Goal: Information Seeking & Learning: Understand process/instructions

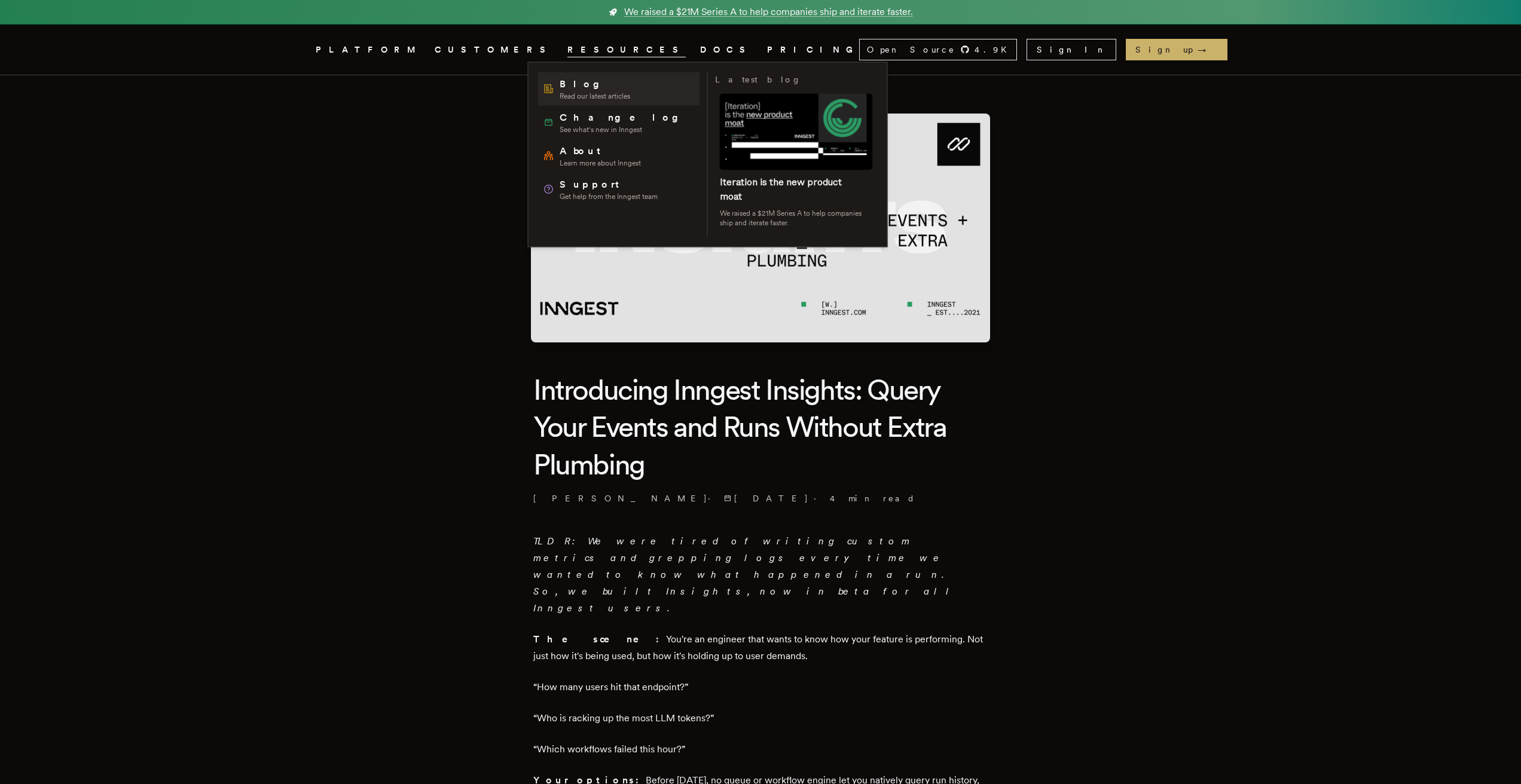
click at [576, 85] on span "Blog" at bounding box center [595, 84] width 71 height 14
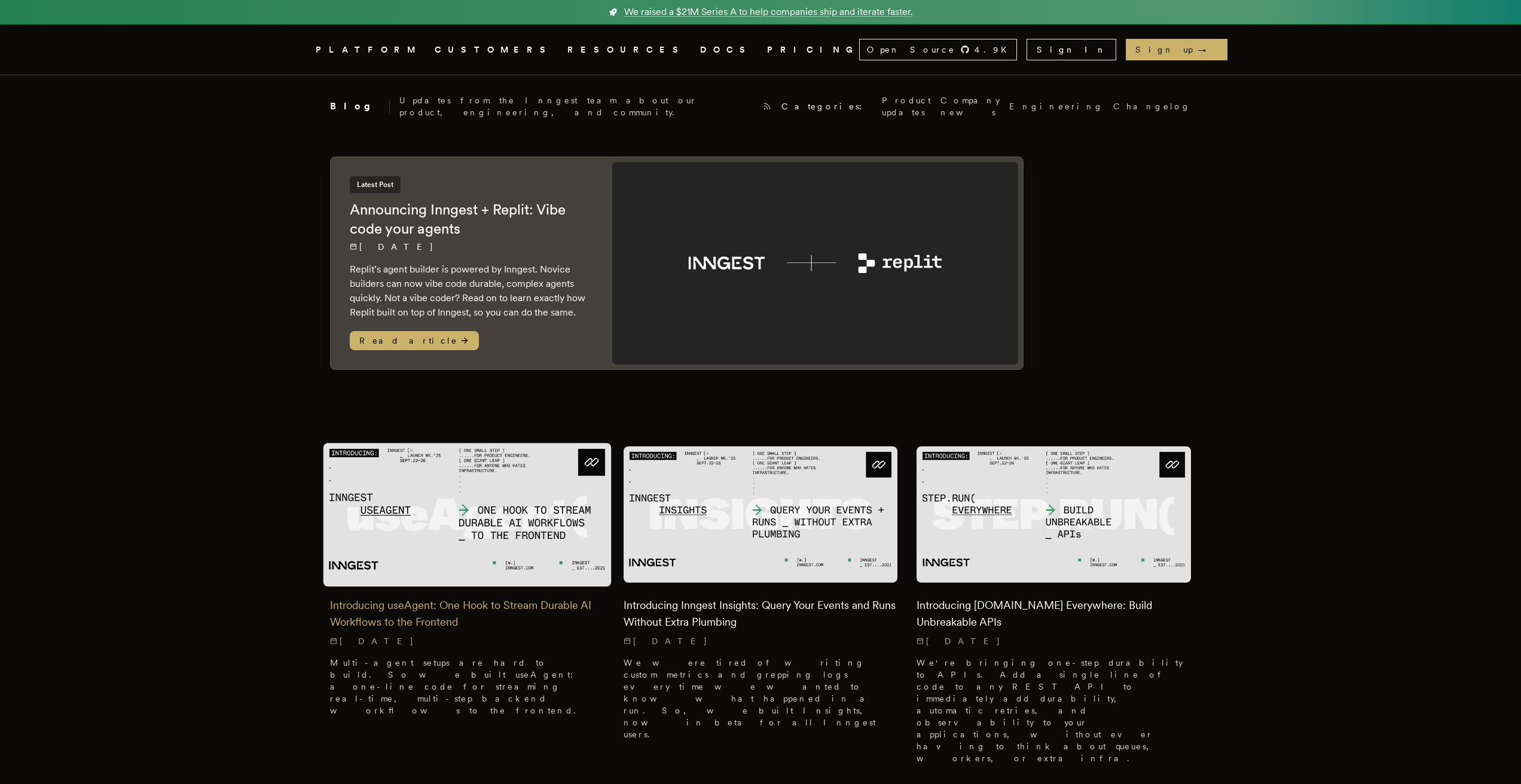
click at [485, 467] on img at bounding box center [468, 514] width 288 height 143
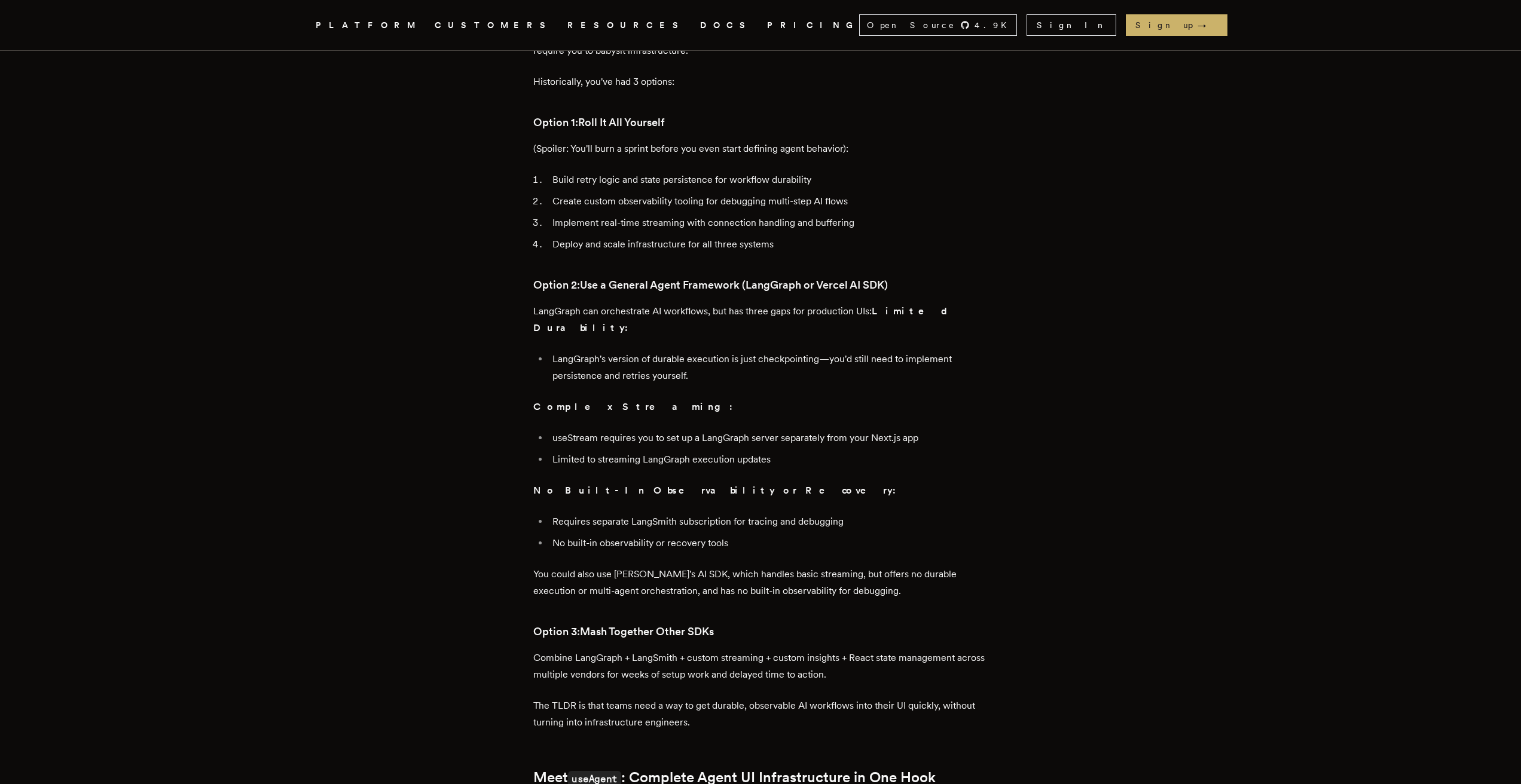
scroll to position [543, 0]
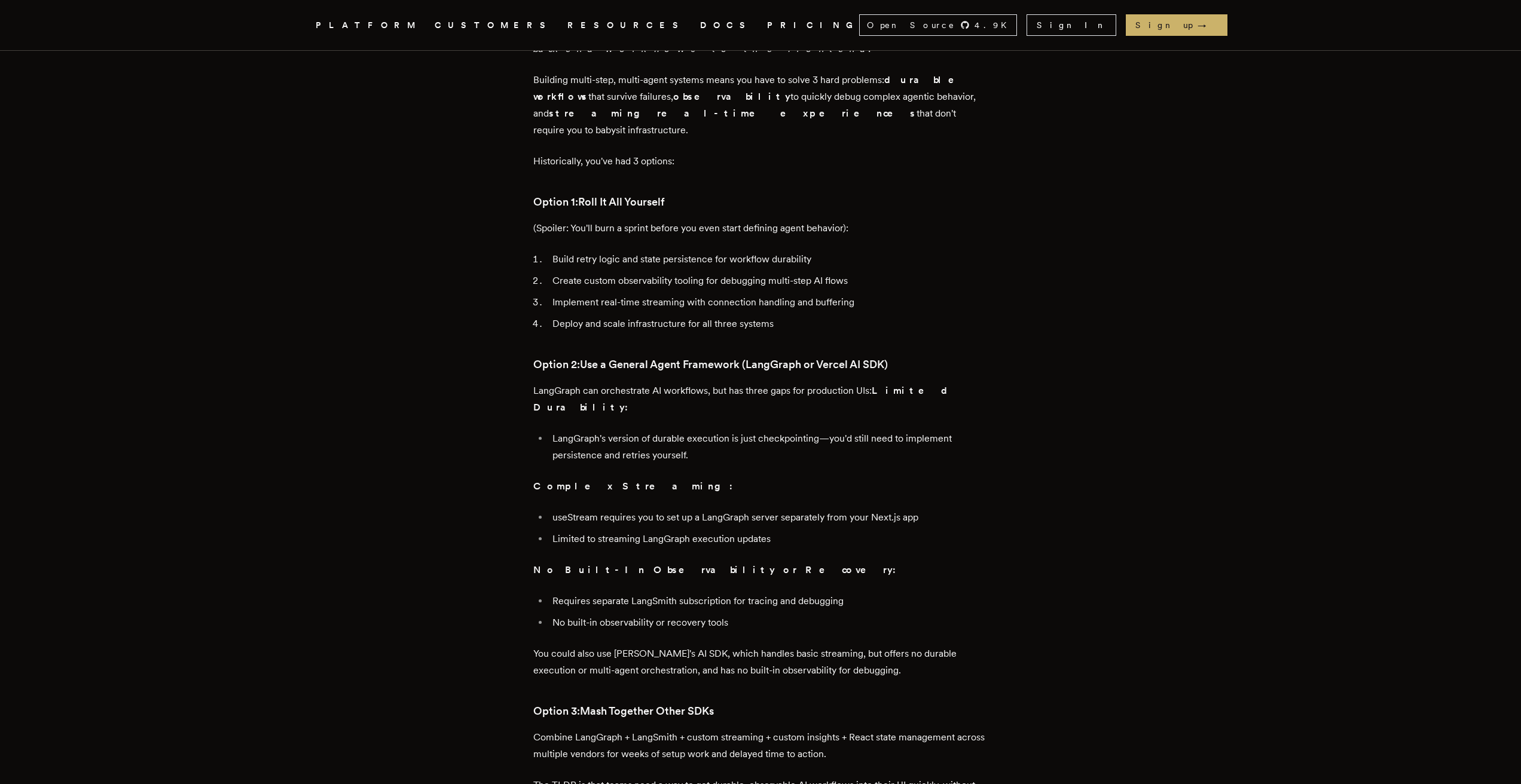
click at [700, 26] on link "DOCS" at bounding box center [726, 25] width 53 height 15
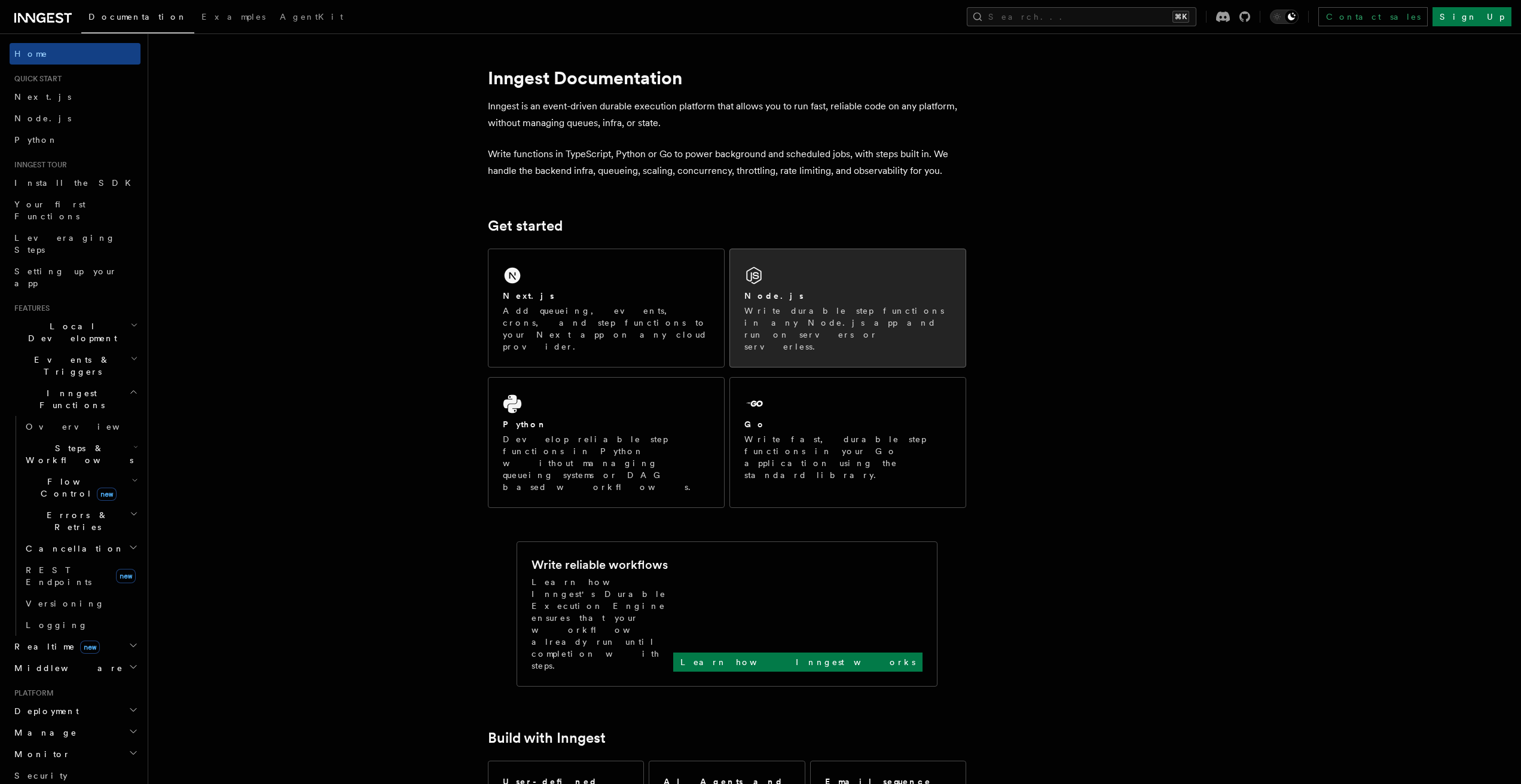
click at [808, 298] on div "Node.js" at bounding box center [848, 296] width 207 height 13
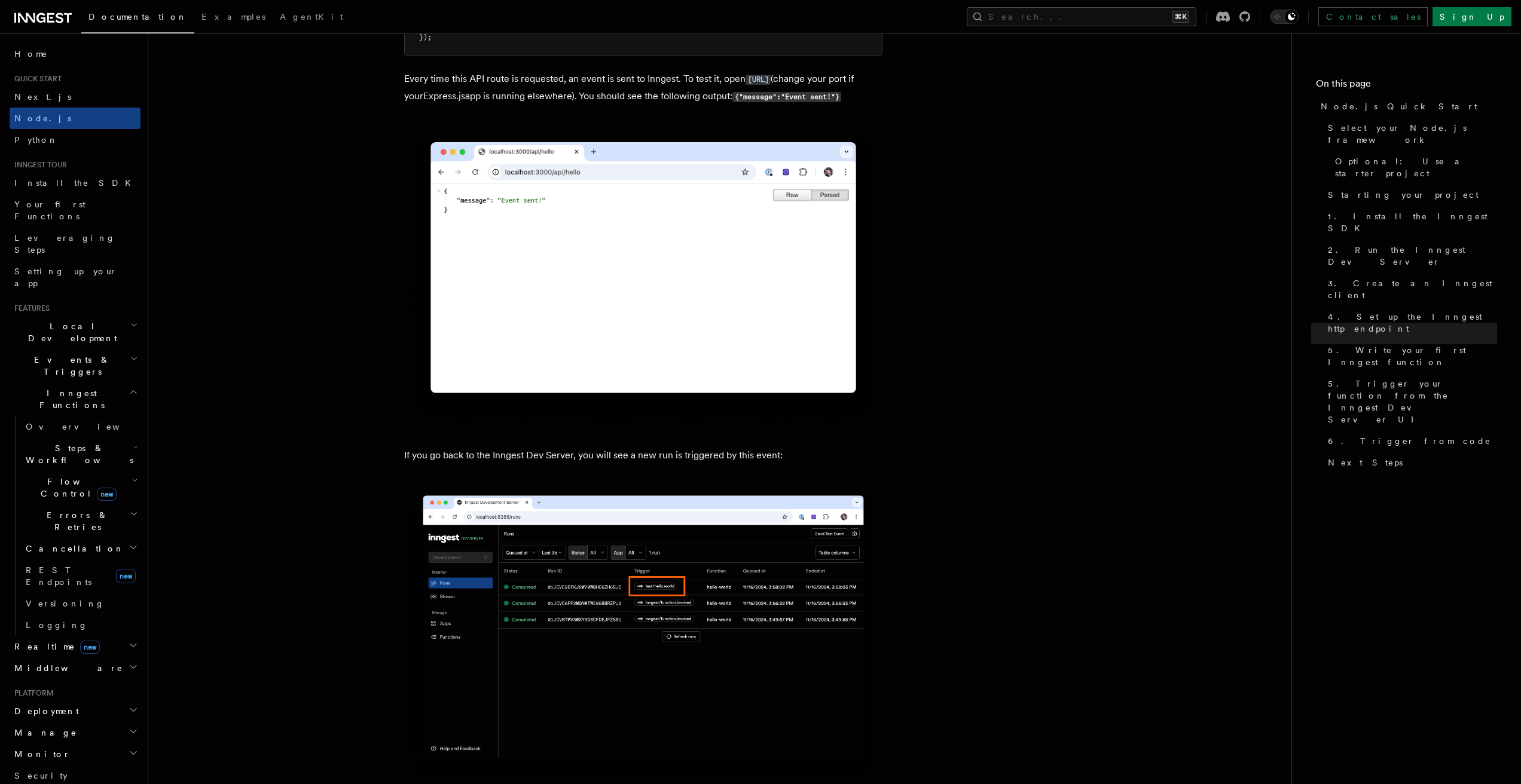
scroll to position [6635, 0]
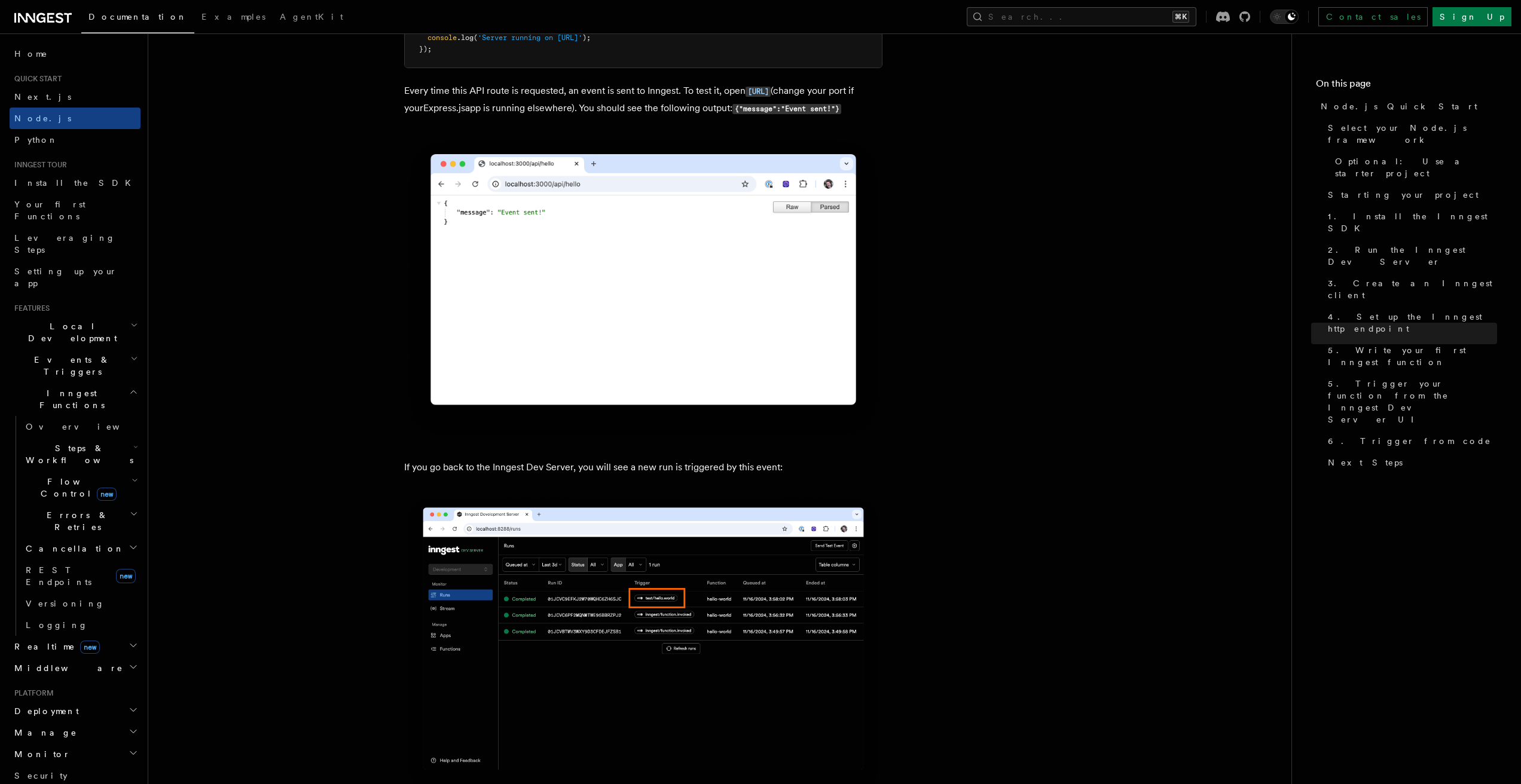
click at [37, 354] on span "Events & Triggers" at bounding box center [70, 365] width 121 height 24
click at [69, 462] on span "Event payload format" at bounding box center [82, 473] width 112 height 22
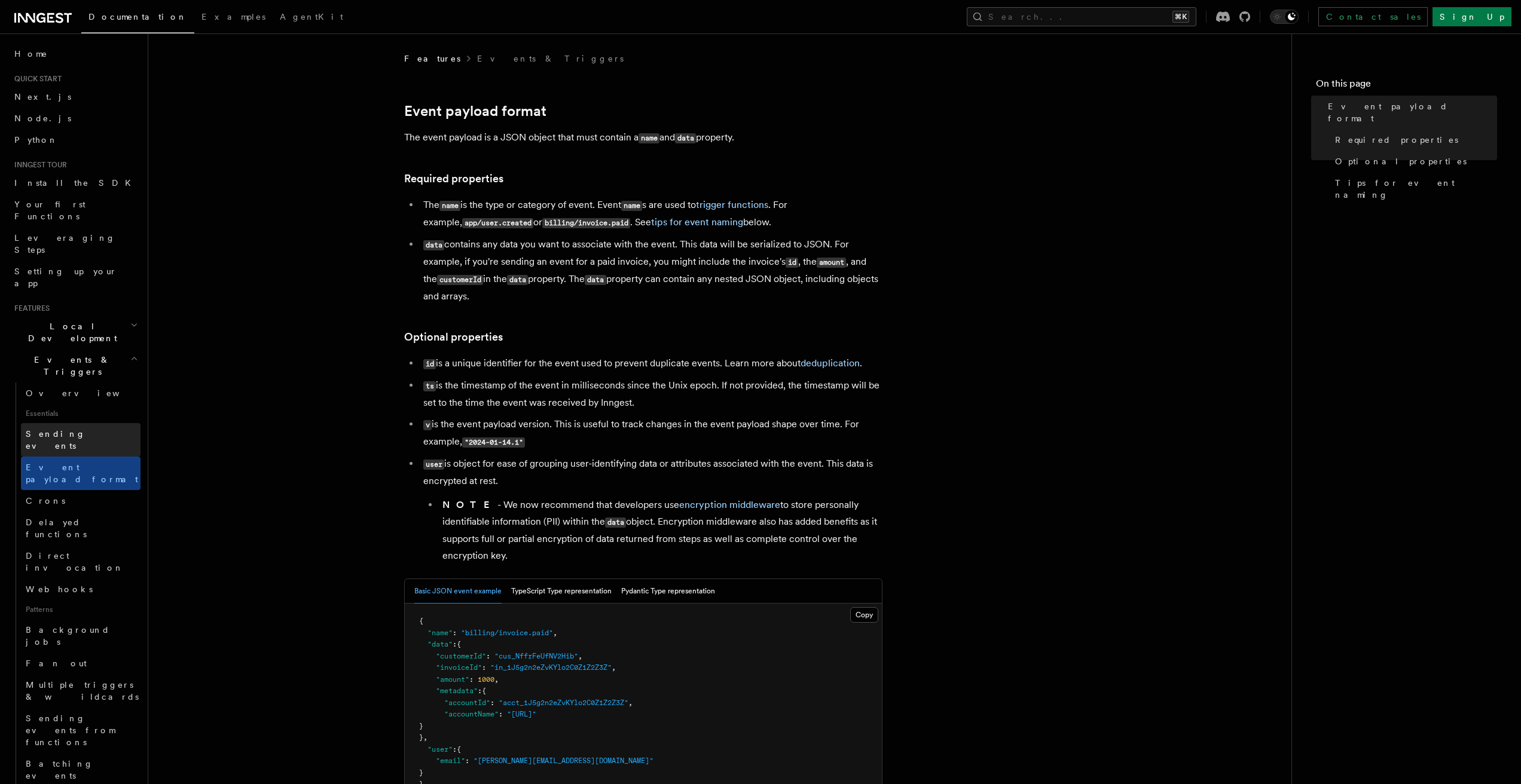
click at [46, 429] on span "Sending events" at bounding box center [55, 440] width 60 height 22
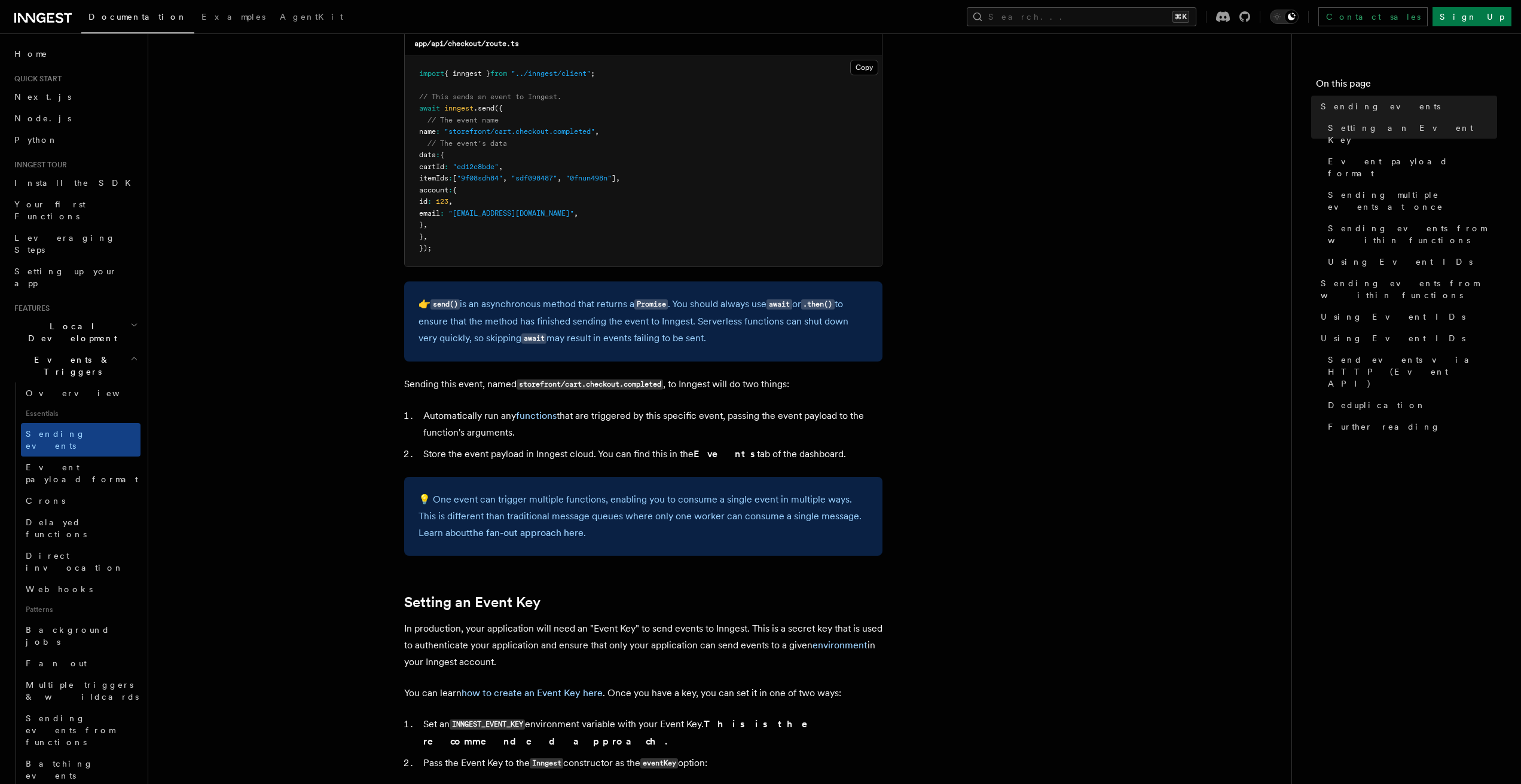
scroll to position [362, 0]
click at [1355, 311] on span "Using Event IDs" at bounding box center [1393, 317] width 145 height 12
click at [1353, 311] on span "Using Event IDs" at bounding box center [1393, 317] width 145 height 12
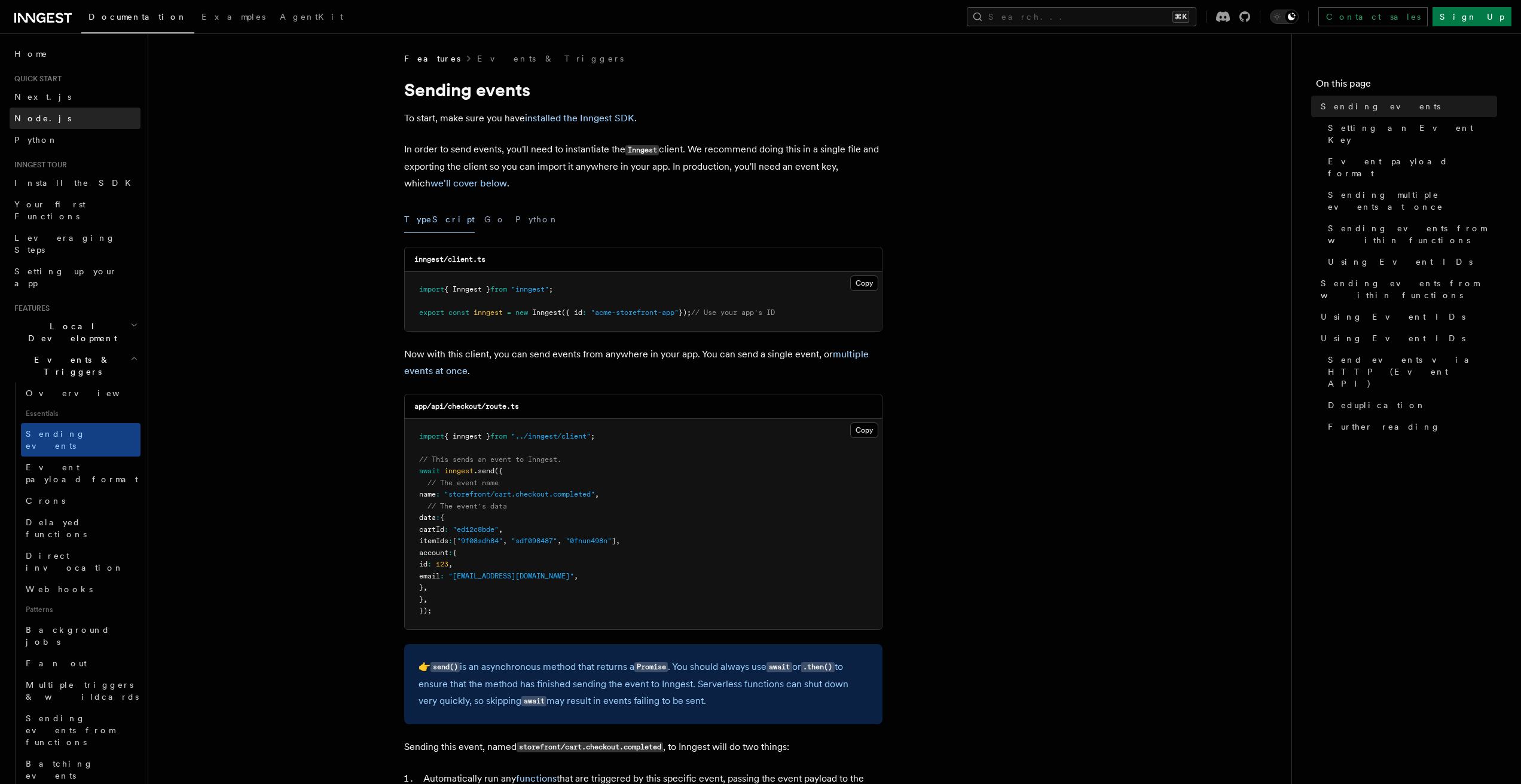
click at [39, 116] on span "Node.js" at bounding box center [42, 118] width 57 height 10
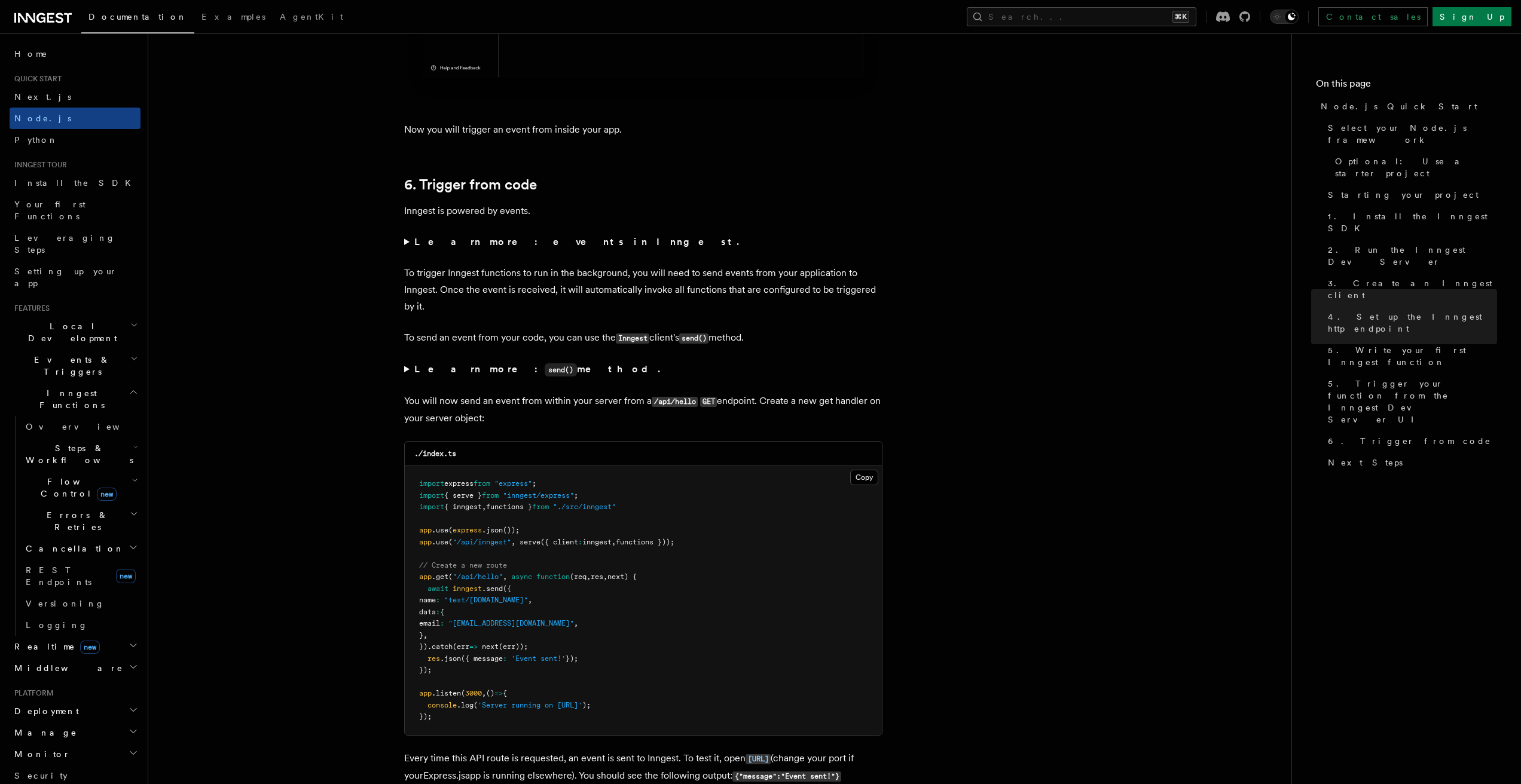
scroll to position [5969, 0]
click at [53, 320] on span "Local Development" at bounding box center [70, 332] width 121 height 24
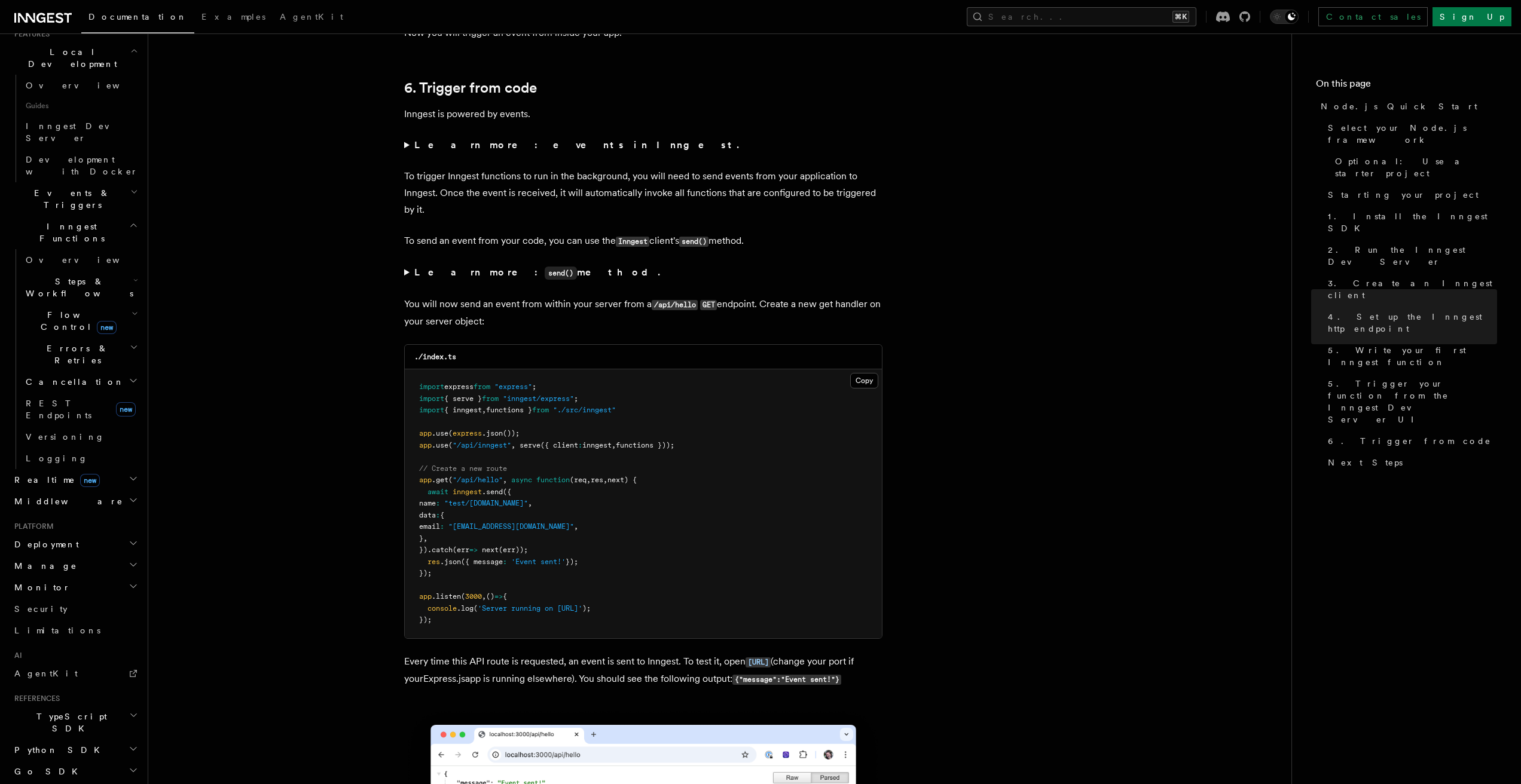
scroll to position [6059, 0]
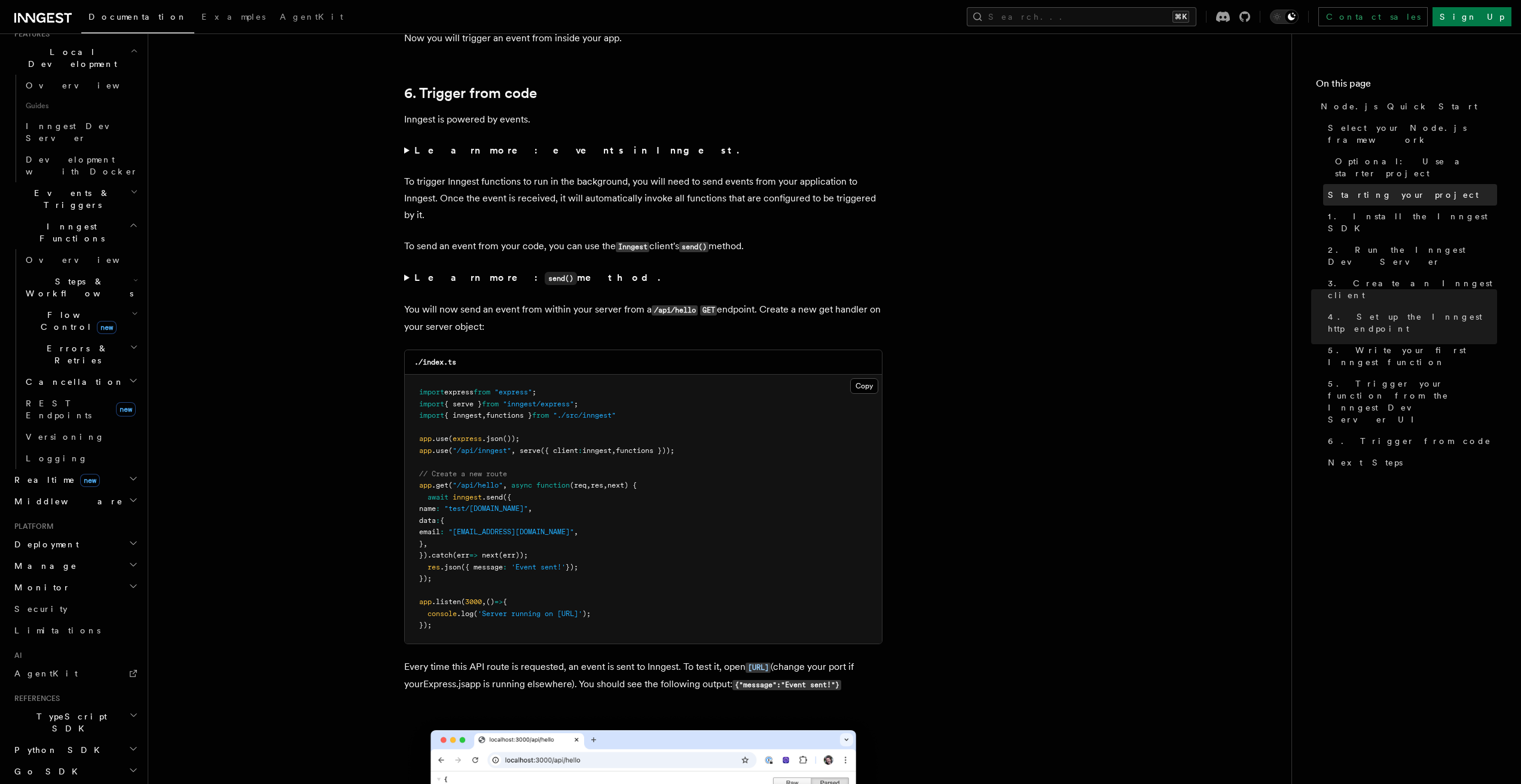
click at [1364, 189] on span "Starting your project" at bounding box center [1403, 195] width 151 height 12
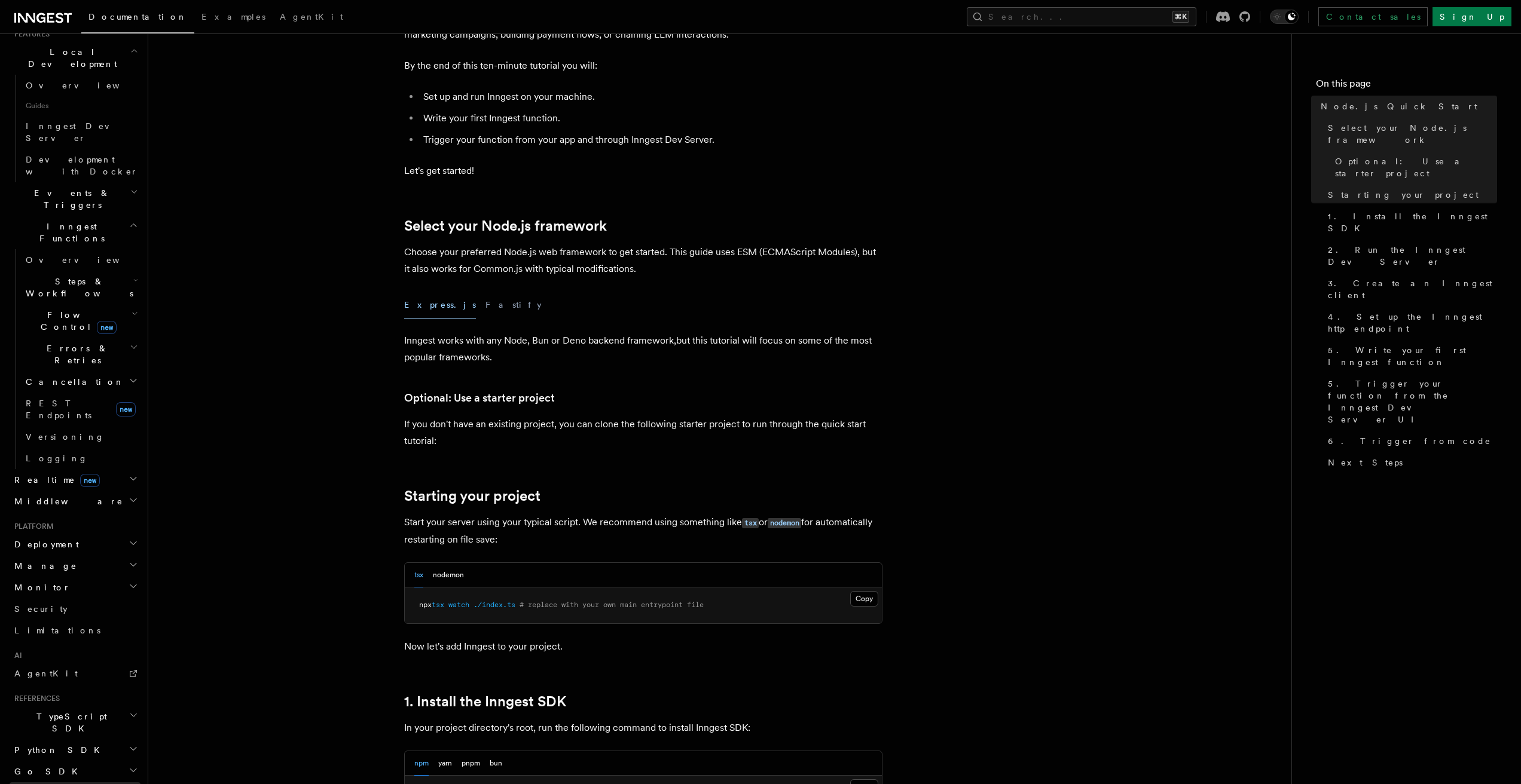
scroll to position [280, 0]
click at [49, 533] on span "Deployment" at bounding box center [44, 539] width 69 height 12
click at [62, 577] on span "Environments & Apps" at bounding box center [77, 588] width 103 height 22
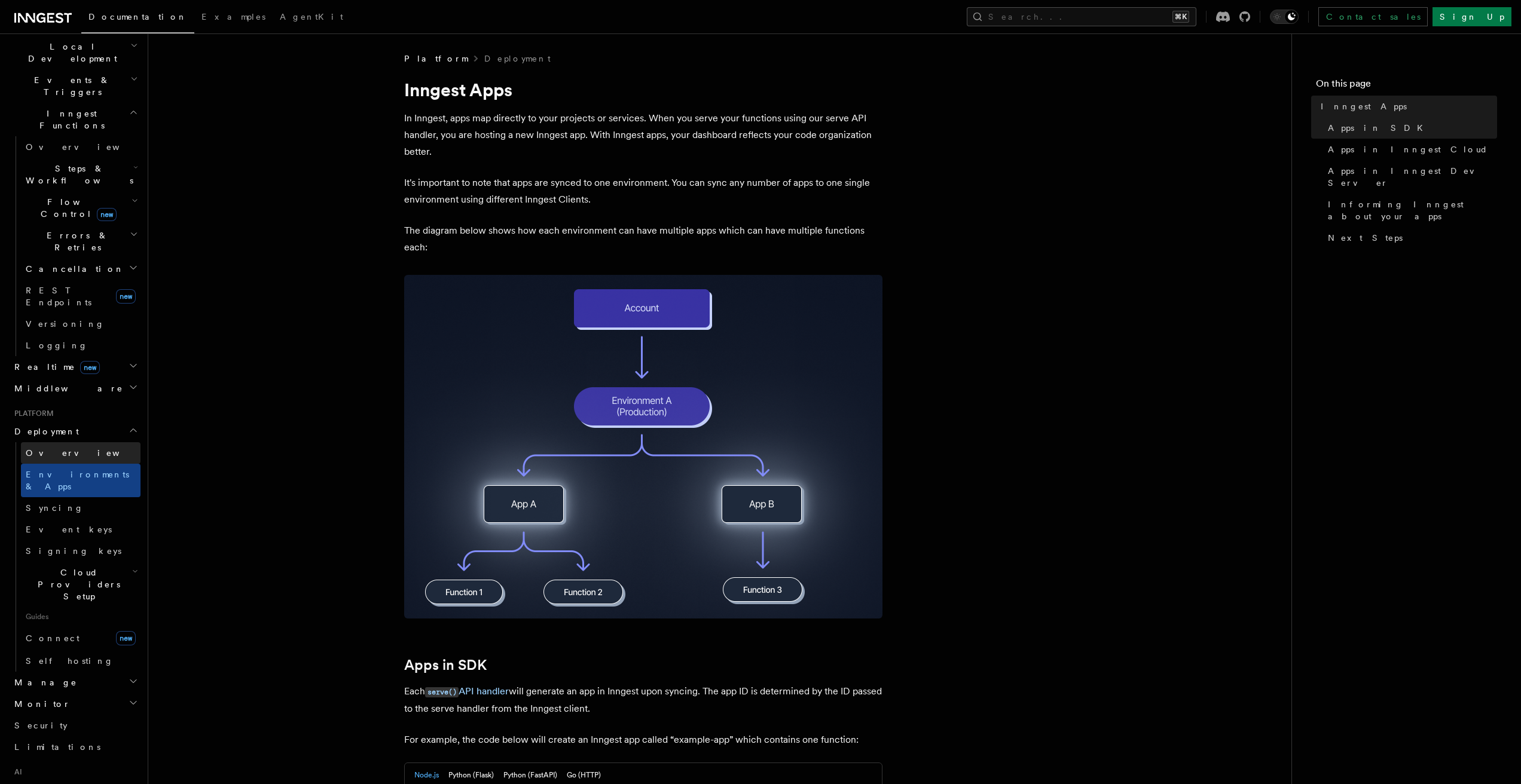
click at [54, 448] on span "Overview" at bounding box center [87, 453] width 123 height 10
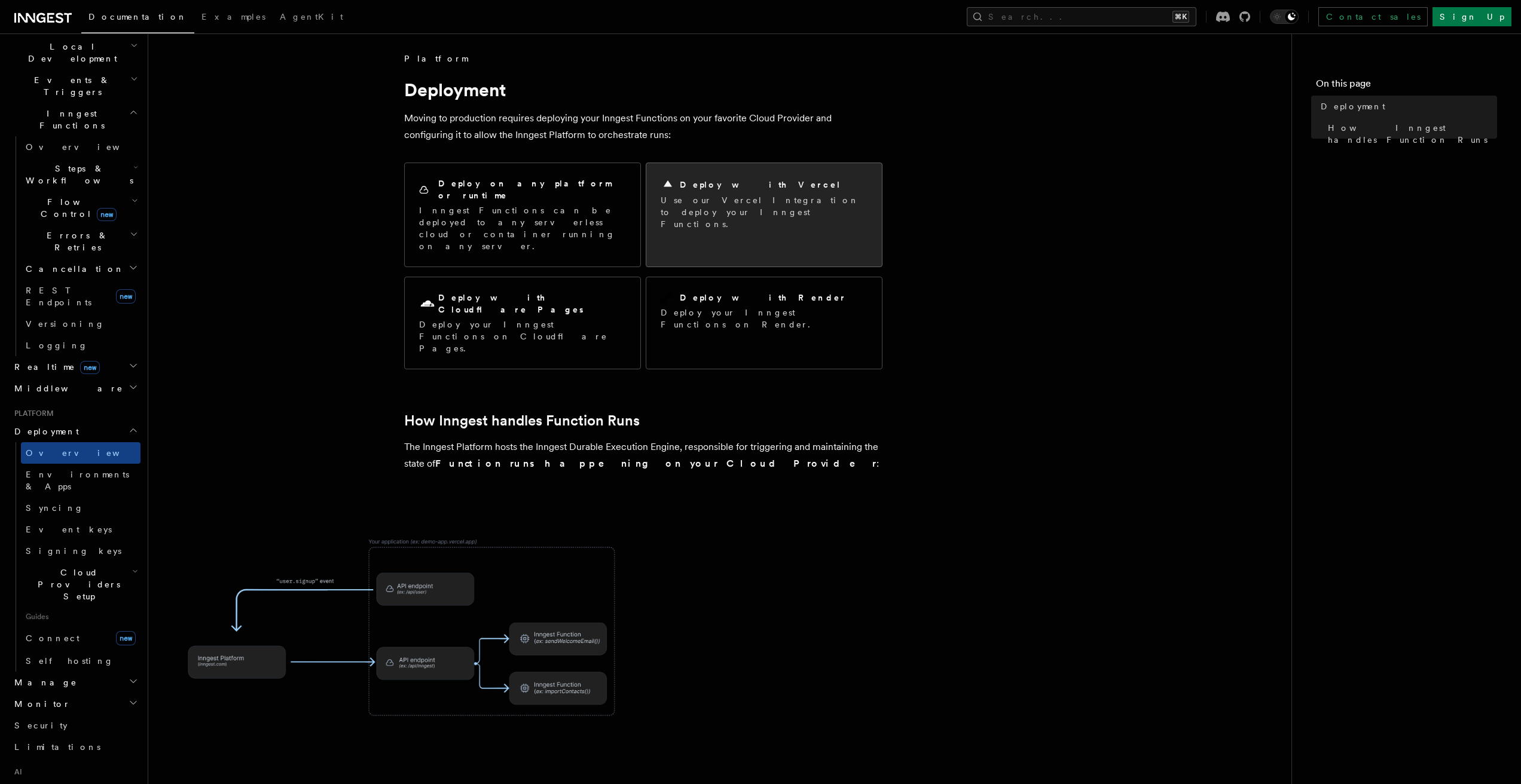
click at [735, 203] on p "Use our Vercel Integration to deploy your Inngest Functions." at bounding box center [764, 212] width 207 height 36
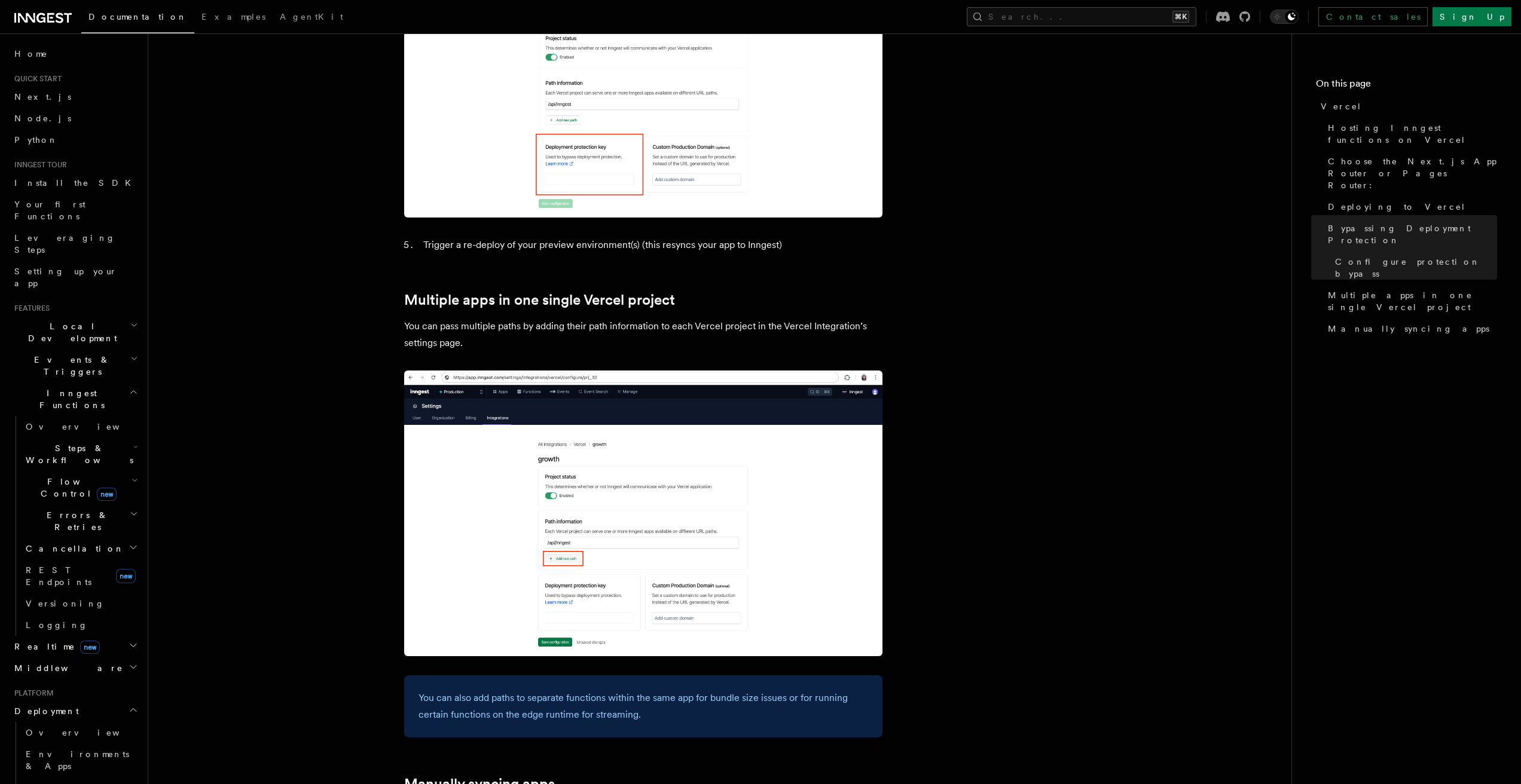
scroll to position [1726, 0]
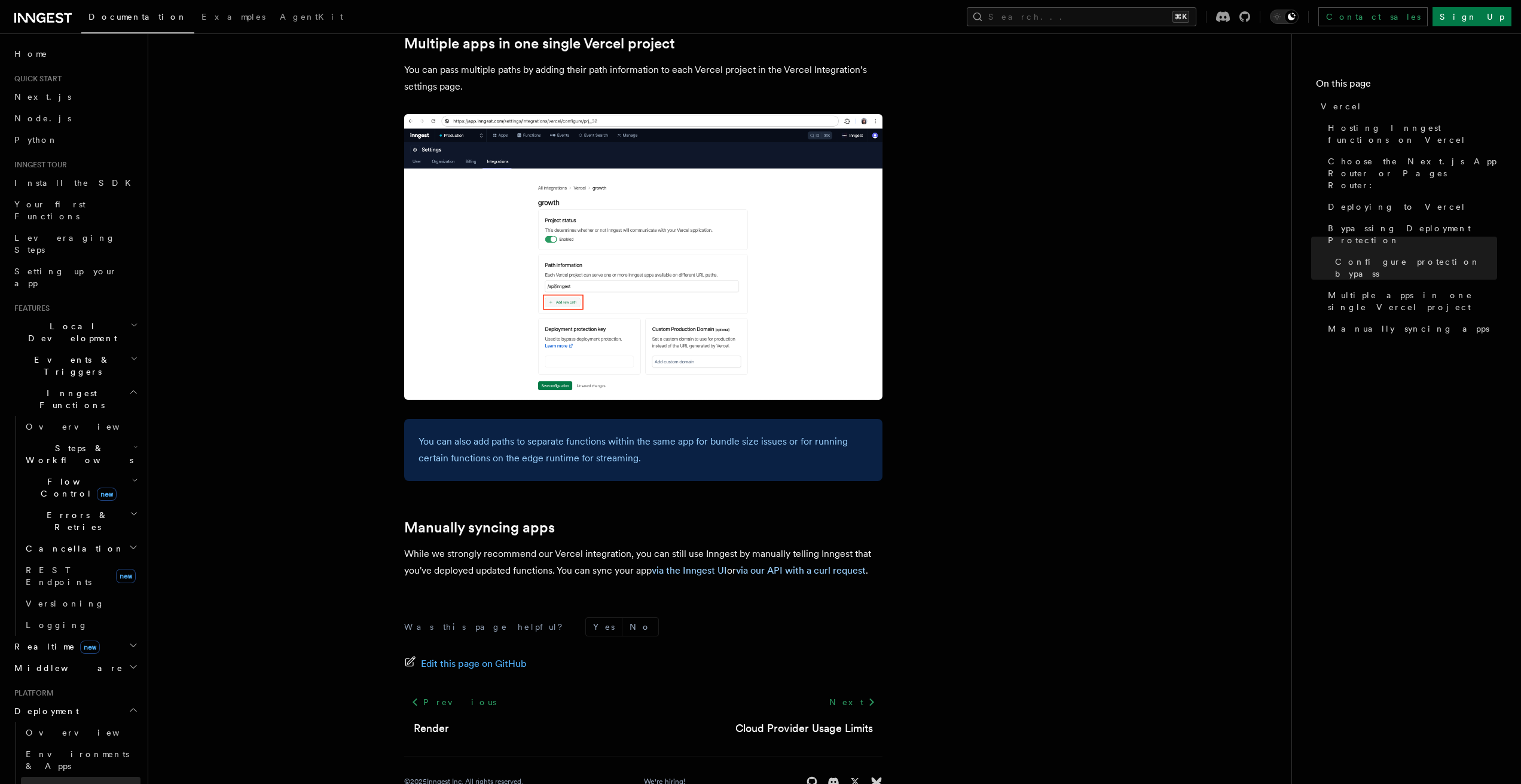
click at [66, 777] on link "Syncing" at bounding box center [81, 788] width 119 height 22
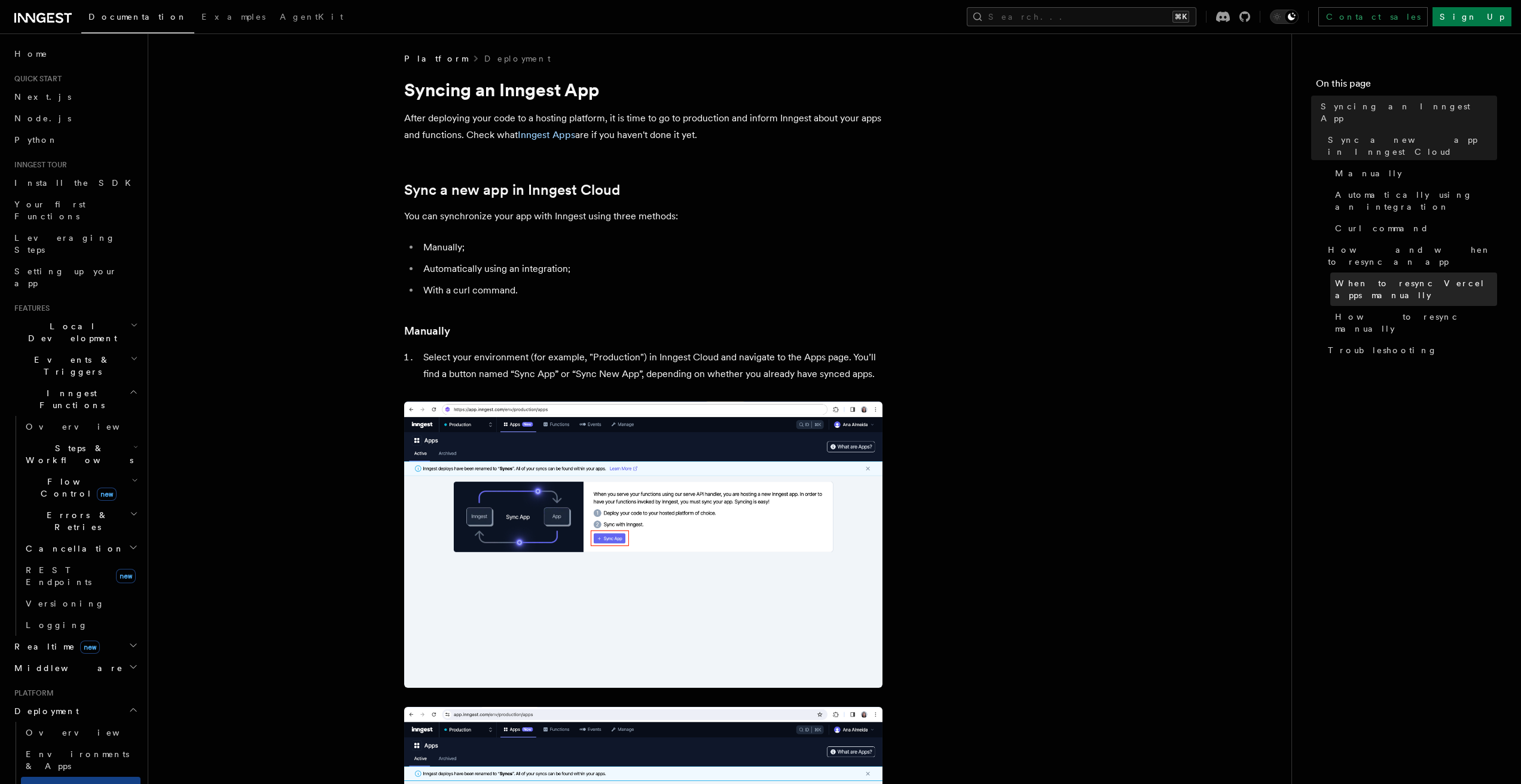
click at [1429, 277] on span "When to resync Vercel apps manually" at bounding box center [1416, 289] width 162 height 24
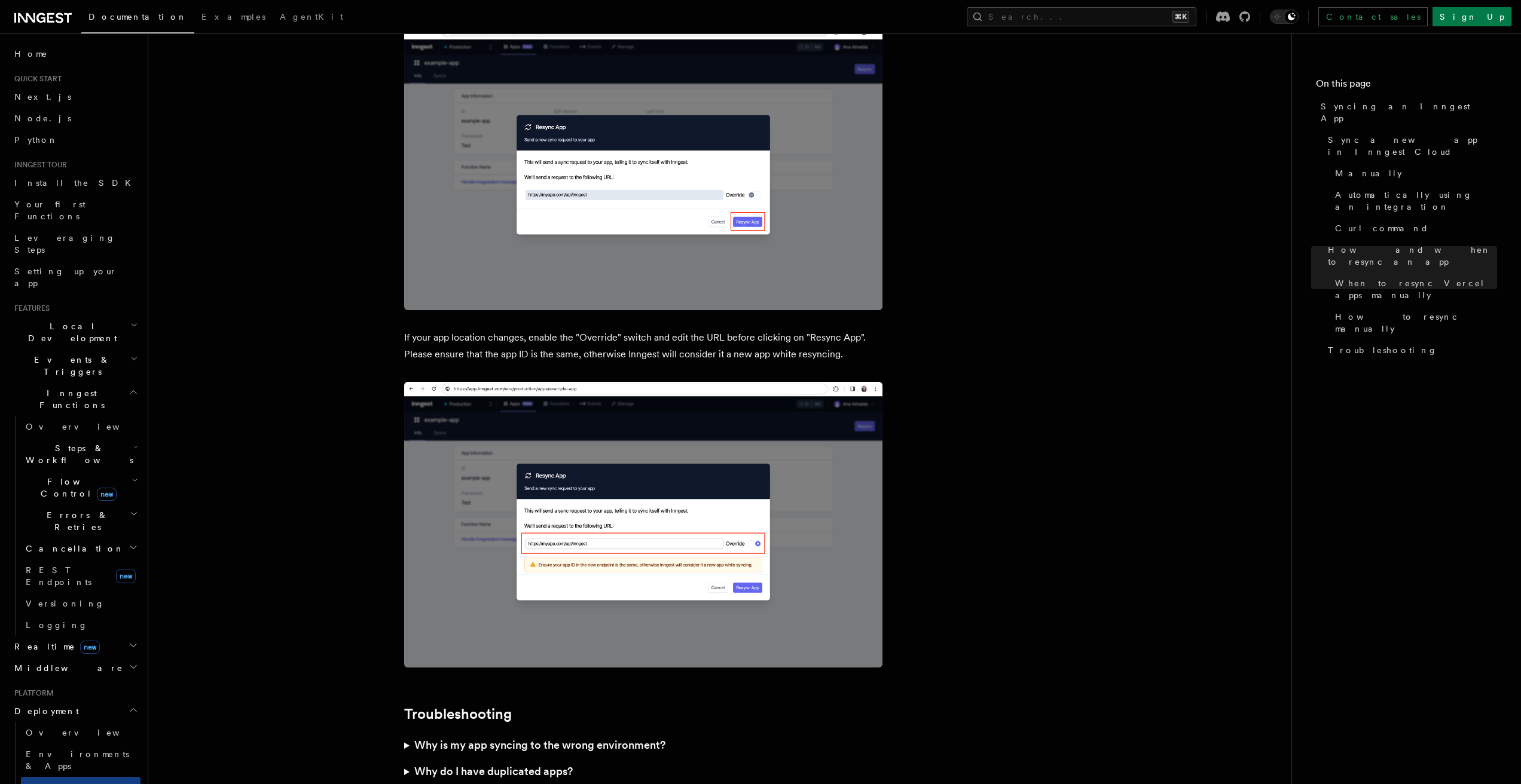
scroll to position [3185, 0]
